Goal: Check status: Check status

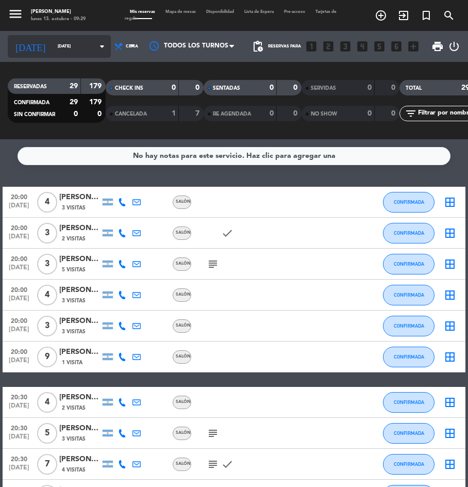
click at [53, 44] on input "[DATE]" at bounding box center [85, 46] width 65 height 15
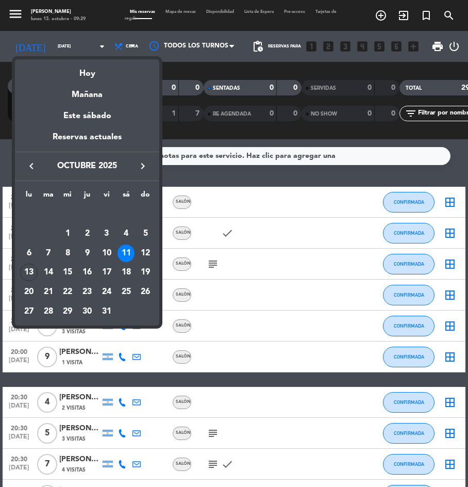
click at [69, 275] on div "15" at bounding box center [68, 272] width 18 height 18
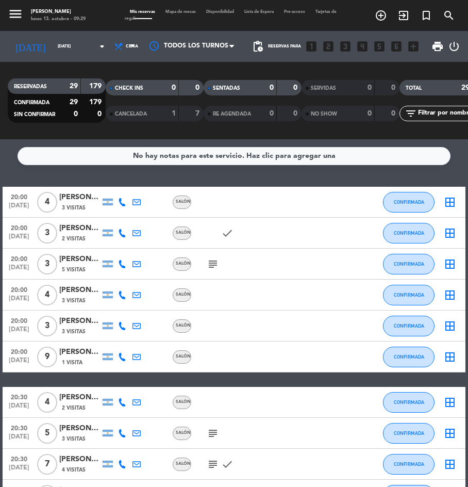
type input "[DATE]"
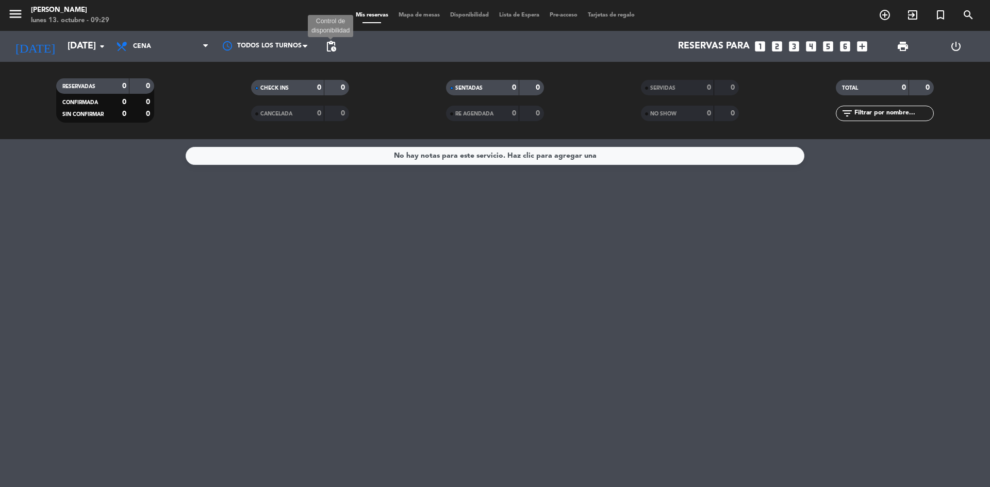
click at [331, 41] on span "pending_actions" at bounding box center [331, 46] width 12 height 12
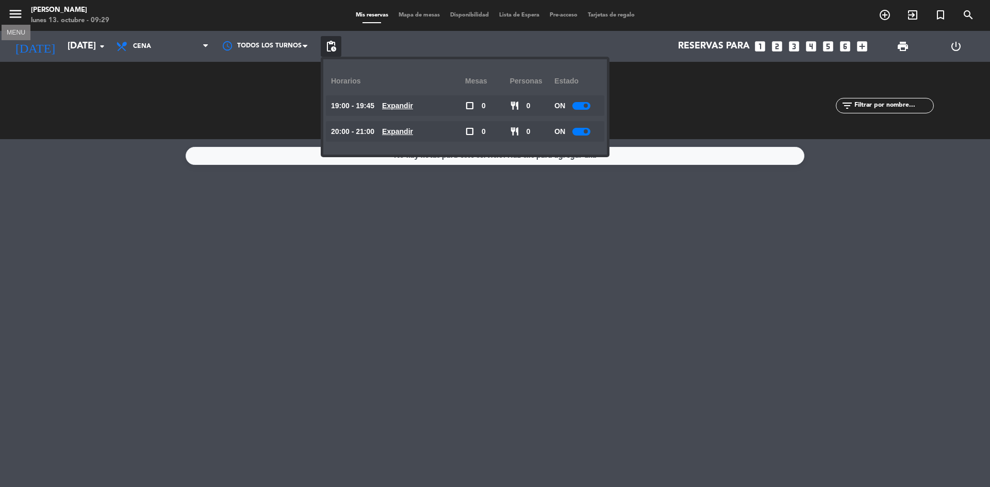
click at [14, 16] on icon "menu" at bounding box center [15, 13] width 15 height 15
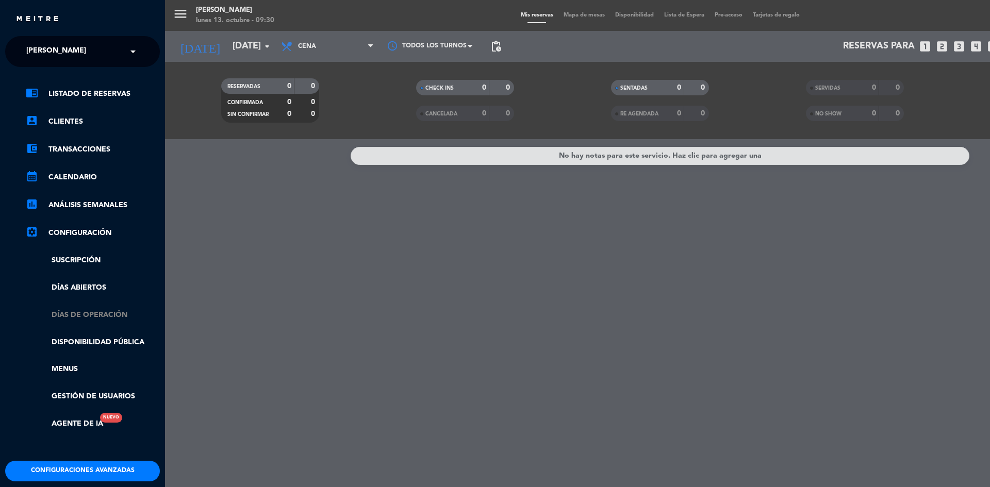
click at [95, 309] on link "Días de Operación" at bounding box center [93, 315] width 134 height 12
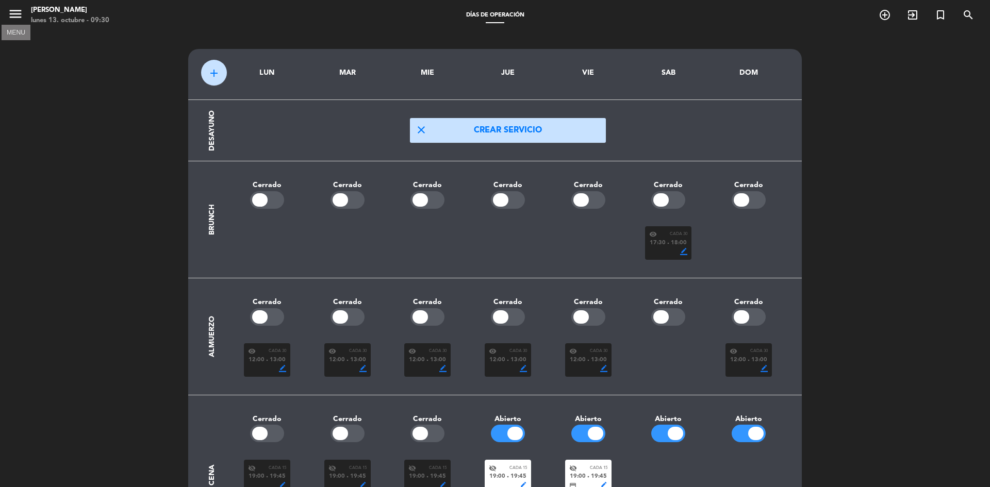
click at [21, 16] on icon "menu" at bounding box center [15, 13] width 15 height 15
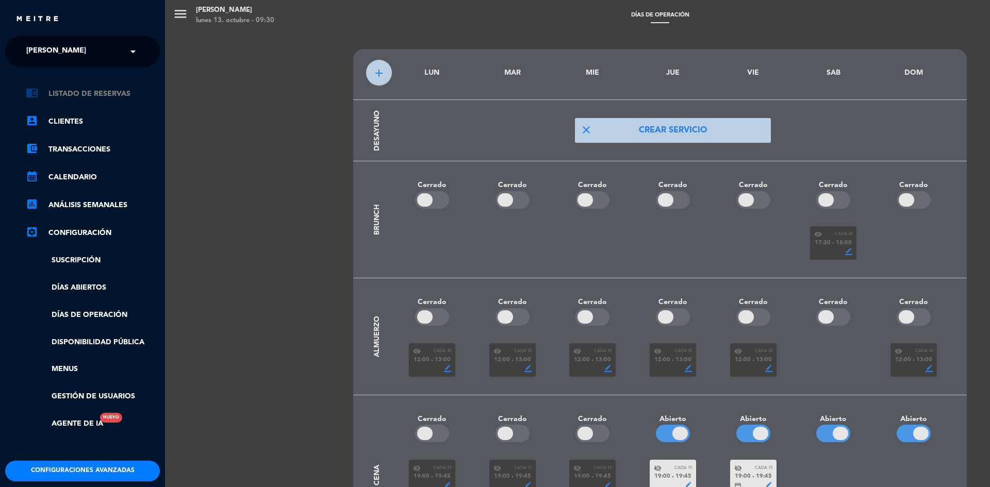
click at [82, 92] on link "chrome_reader_mode Listado de Reservas" at bounding box center [93, 94] width 134 height 12
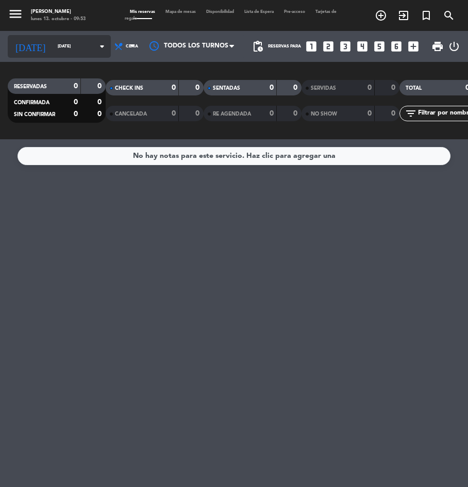
click at [65, 41] on input "[DATE]" at bounding box center [85, 46] width 65 height 15
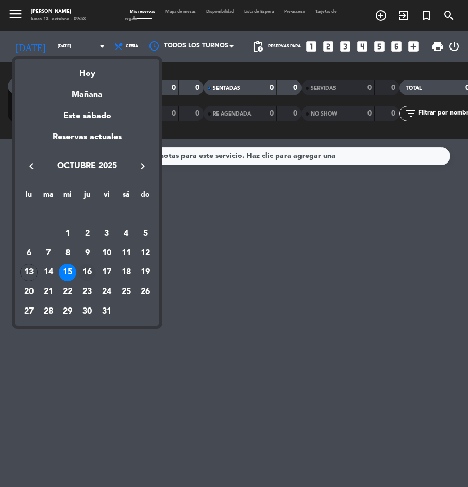
click at [92, 269] on div "16" at bounding box center [87, 272] width 18 height 18
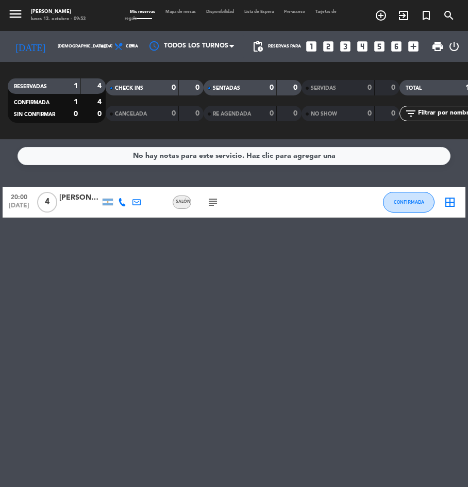
click at [210, 198] on icon "subject" at bounding box center [213, 202] width 12 height 12
click at [53, 40] on input "[DEMOGRAPHIC_DATA][DATE]" at bounding box center [85, 46] width 65 height 15
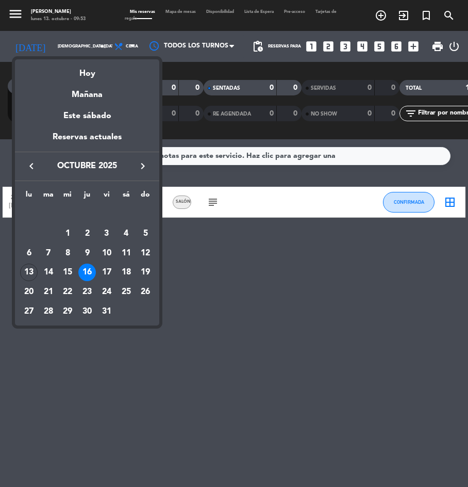
drag, startPoint x: 107, startPoint y: 267, endPoint x: 124, endPoint y: 248, distance: 24.8
click at [107, 267] on div "17" at bounding box center [107, 272] width 18 height 18
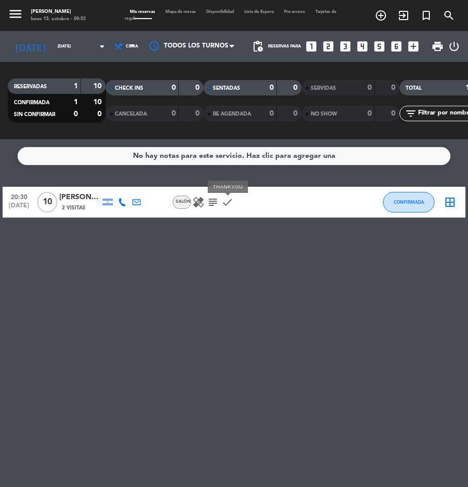
click at [224, 203] on icon "check" at bounding box center [227, 202] width 12 height 12
click at [213, 202] on icon "subject" at bounding box center [213, 202] width 12 height 12
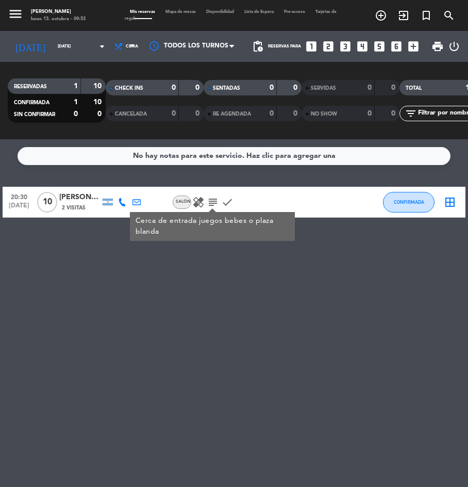
click at [213, 202] on icon "subject" at bounding box center [213, 202] width 12 height 12
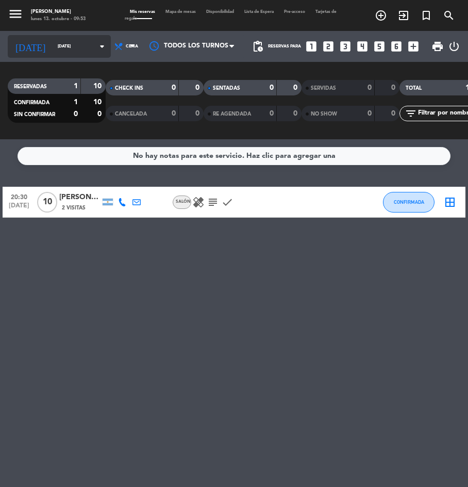
click at [60, 44] on input "[DATE]" at bounding box center [85, 46] width 65 height 15
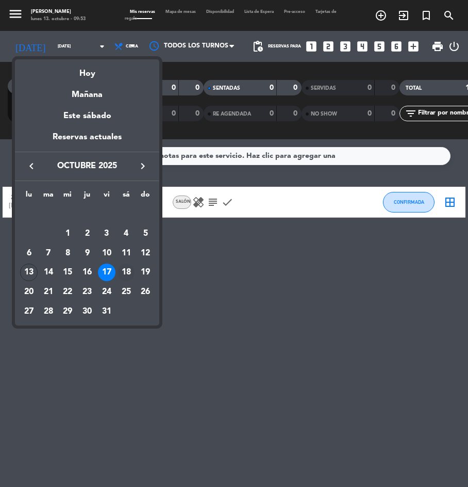
click at [127, 273] on div "18" at bounding box center [127, 272] width 18 height 18
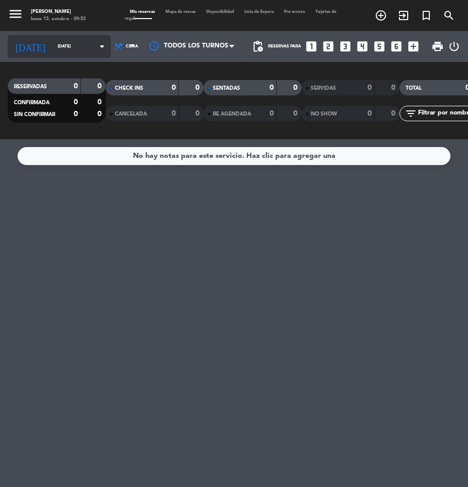
click at [74, 43] on input "[DATE]" at bounding box center [85, 46] width 65 height 15
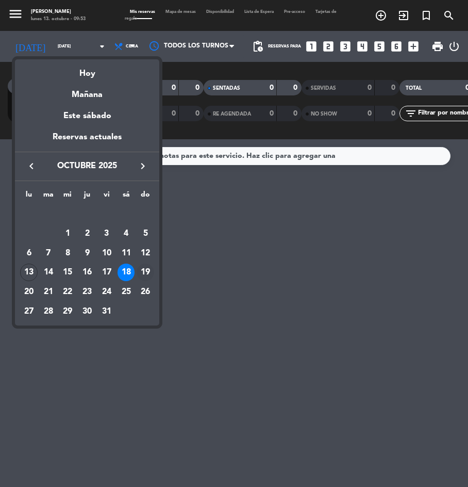
click at [144, 273] on div "19" at bounding box center [146, 272] width 18 height 18
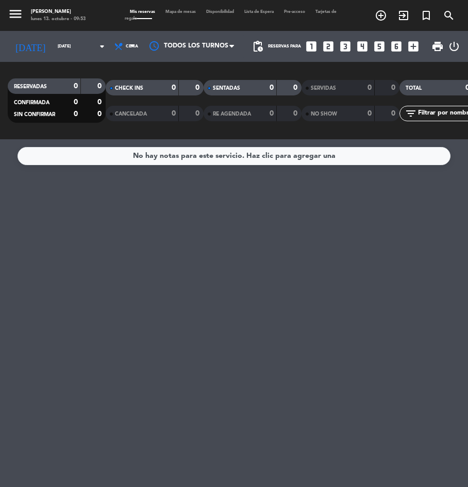
type input "[DATE]"
click at [53, 45] on input "[DATE]" at bounding box center [85, 46] width 65 height 15
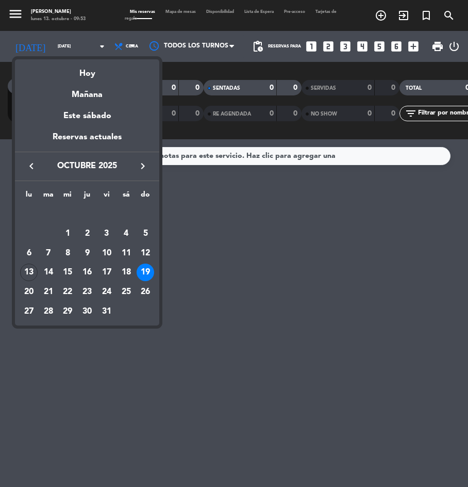
click at [301, 219] on div at bounding box center [234, 243] width 468 height 487
